Goal: Check status: Check status

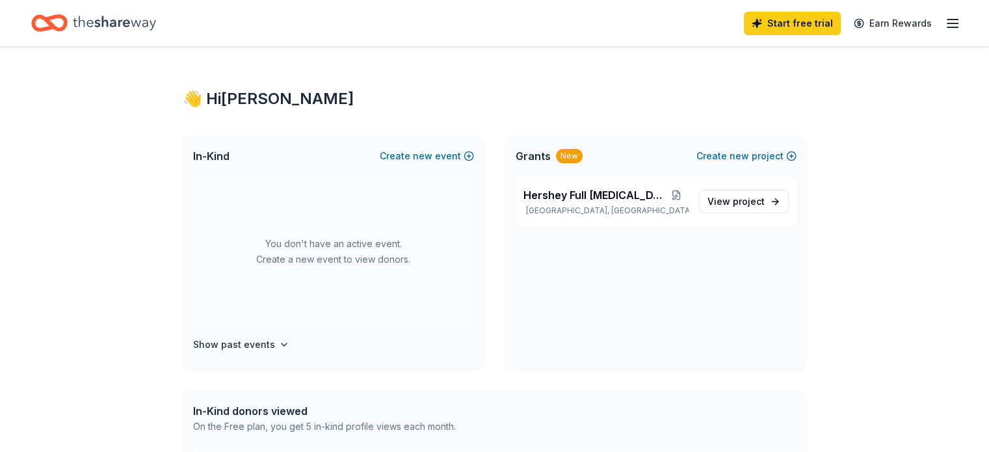
click at [754, 201] on span "project" at bounding box center [749, 201] width 32 height 11
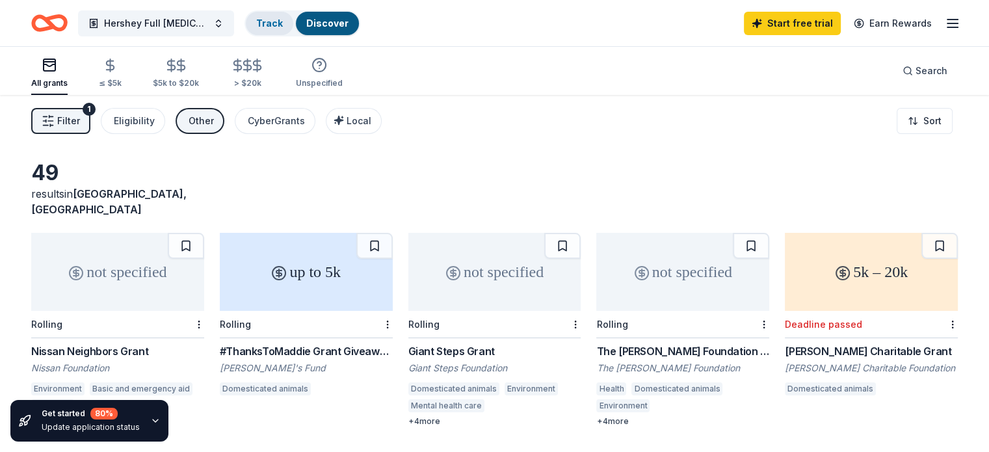
click at [283, 23] on link "Track" at bounding box center [269, 23] width 27 height 11
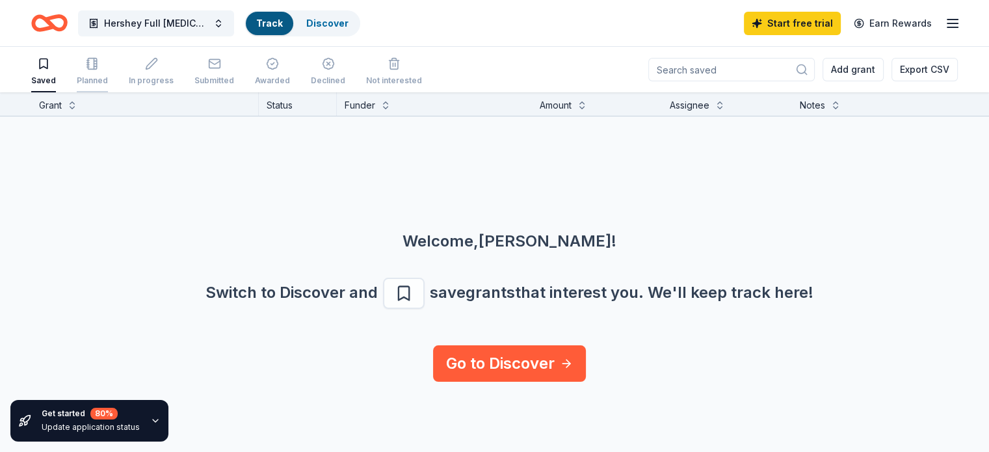
click at [99, 67] on icon "button" at bounding box center [92, 63] width 13 height 13
click at [158, 67] on icon "button" at bounding box center [151, 63] width 13 height 13
click at [229, 73] on div "Submitted" at bounding box center [214, 71] width 40 height 29
click at [233, 70] on div "Submitted" at bounding box center [214, 71] width 40 height 29
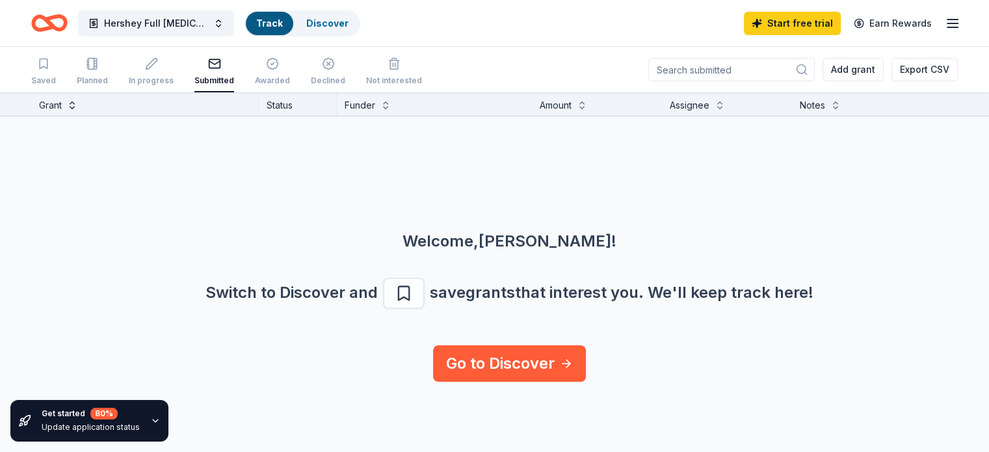
click at [77, 107] on button at bounding box center [72, 104] width 10 height 13
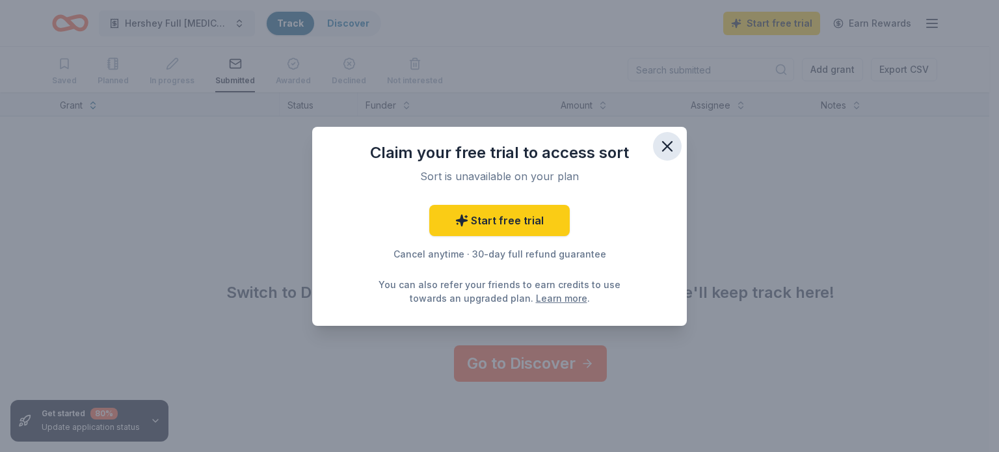
click at [666, 146] on icon "button" at bounding box center [666, 146] width 9 height 9
